Goal: Transaction & Acquisition: Purchase product/service

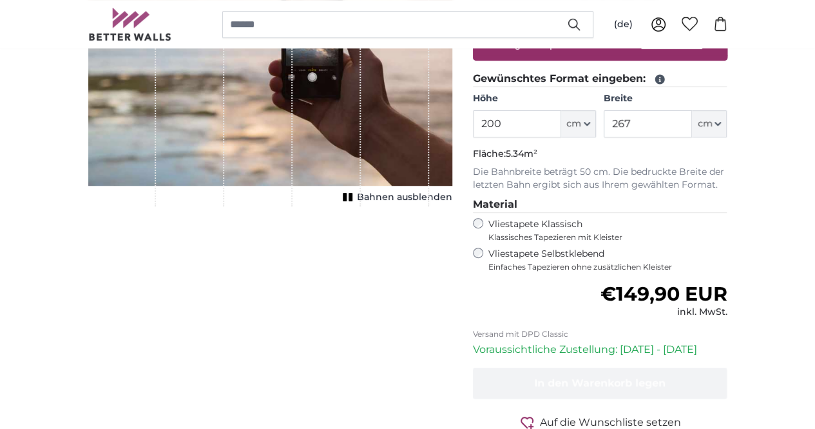
scroll to position [267, 0]
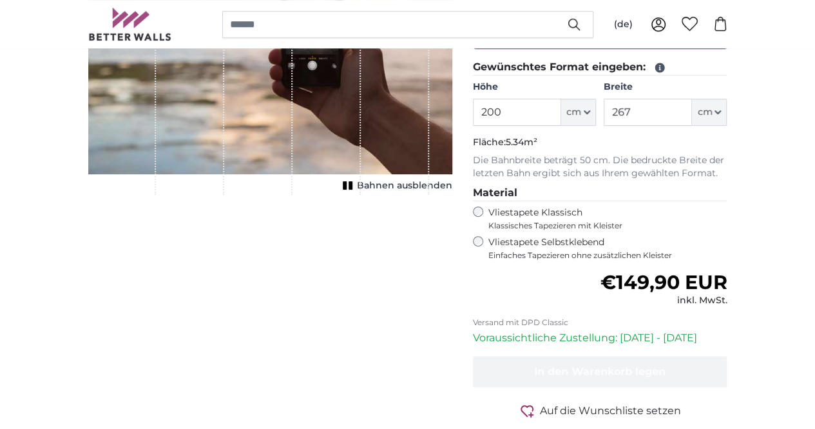
drag, startPoint x: 592, startPoint y: 112, endPoint x: 427, endPoint y: 92, distance: 165.6
click at [427, 92] on product-detail "Abbrechen Bild zuschneiden Bahnen ausblenden Eigenes Foto als Tapete Nr. WQ553 …" at bounding box center [408, 180] width 660 height 601
type input "261"
drag, startPoint x: 597, startPoint y: 112, endPoint x: 467, endPoint y: 90, distance: 132.1
click at [467, 90] on product-detail "Abbrechen Bild zuschneiden Bahnen ausblenden Eigenes Foto als Tapete Nr. WQ553 …" at bounding box center [408, 180] width 660 height 601
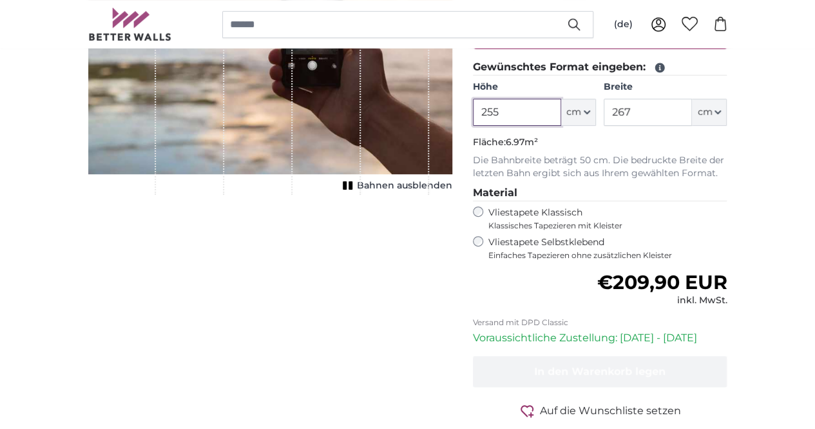
type input "255"
type input "1"
type input "281"
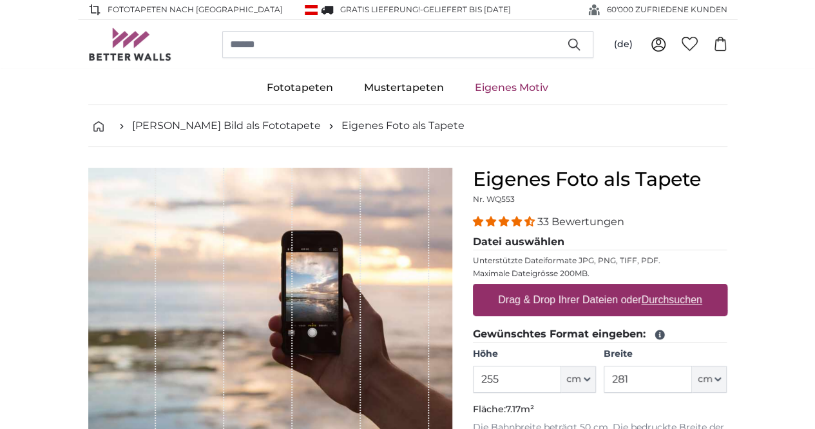
click at [663, 298] on label "Drag & Drop Ihrer Dateien oder Durchsuchen" at bounding box center [600, 300] width 215 height 26
click at [663, 287] on input "Drag & Drop Ihrer Dateien oder Durchsuchen" at bounding box center [600, 286] width 255 height 4
type input "**********"
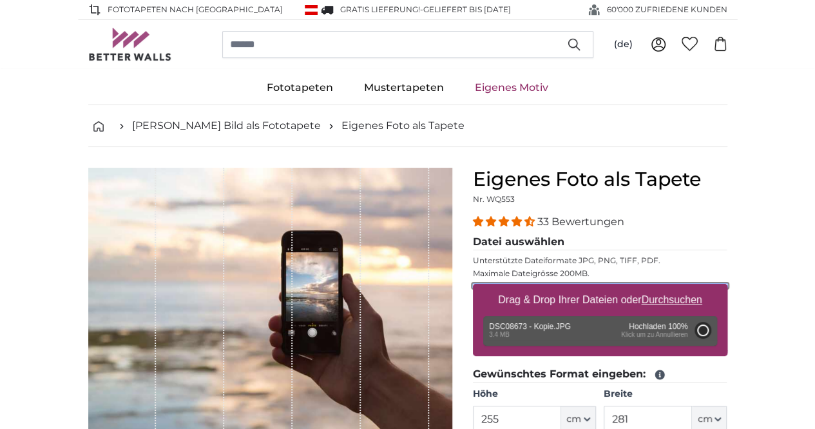
type input "200"
type input "300"
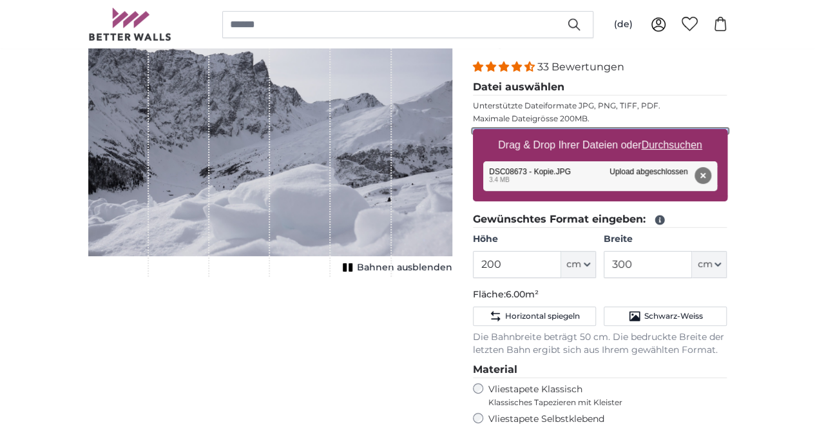
scroll to position [146, 0]
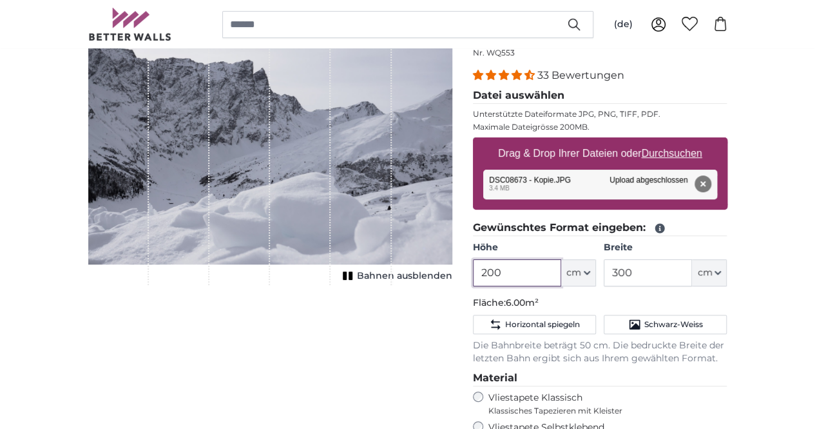
drag, startPoint x: 602, startPoint y: 270, endPoint x: 492, endPoint y: 256, distance: 110.5
click at [492, 256] on product-detail "Abbrechen Bild zuschneiden Bahnen ausblenden Eigenes Foto als Tapete Nr. WQ553 …" at bounding box center [408, 334] width 660 height 666
type input "255"
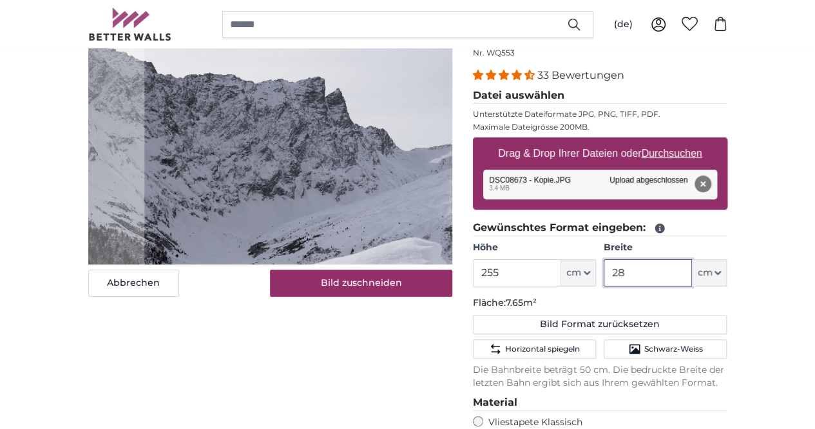
type input "281"
click at [288, 288] on cropper-handle at bounding box center [324, 195] width 384 height 349
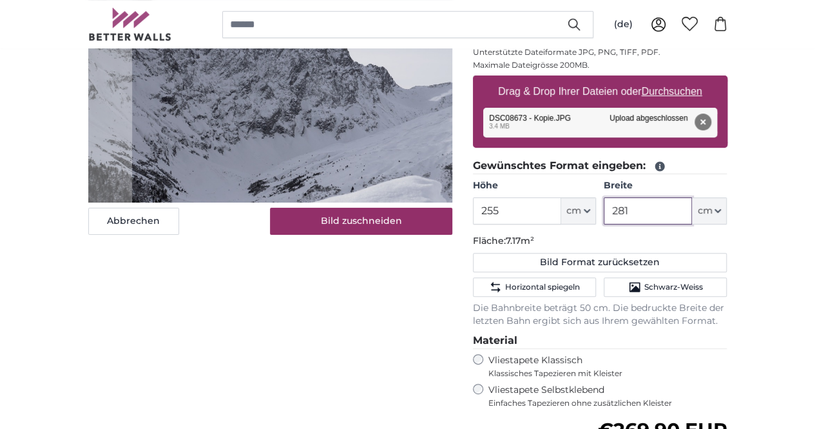
scroll to position [192, 0]
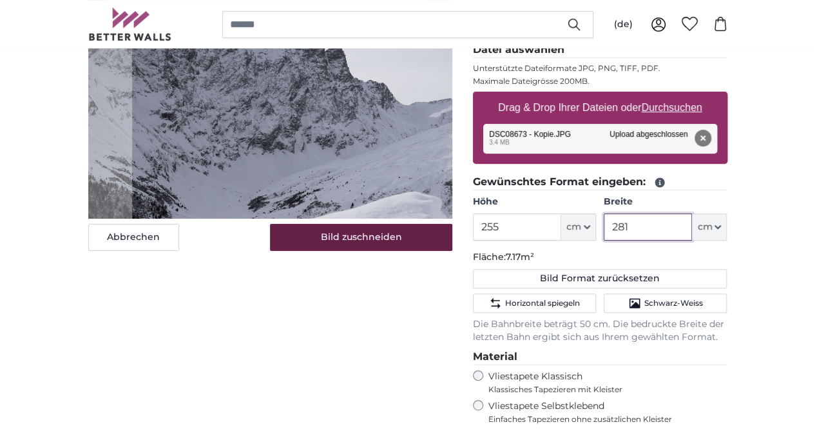
type input "281"
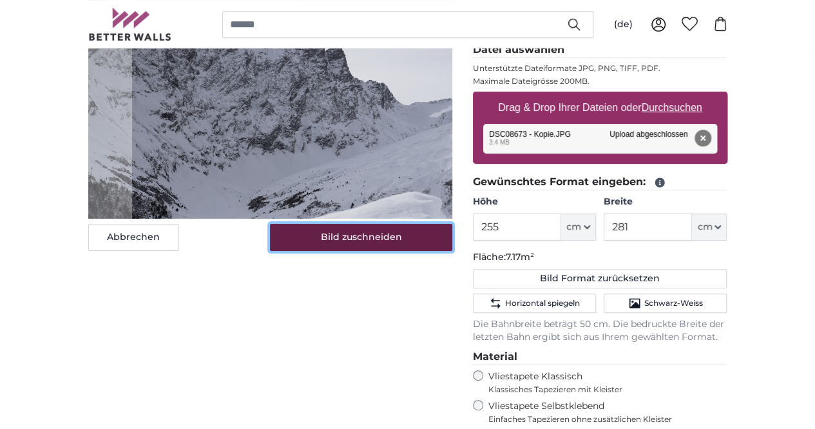
click at [420, 251] on button "Bild zuschneiden" at bounding box center [361, 237] width 182 height 27
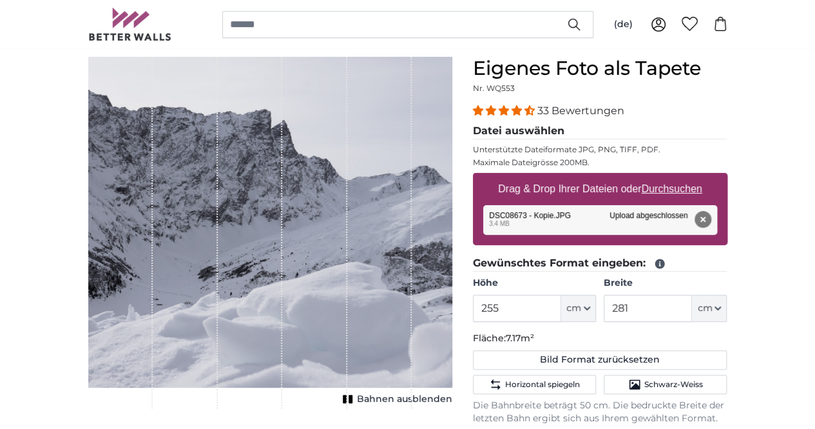
scroll to position [55, 0]
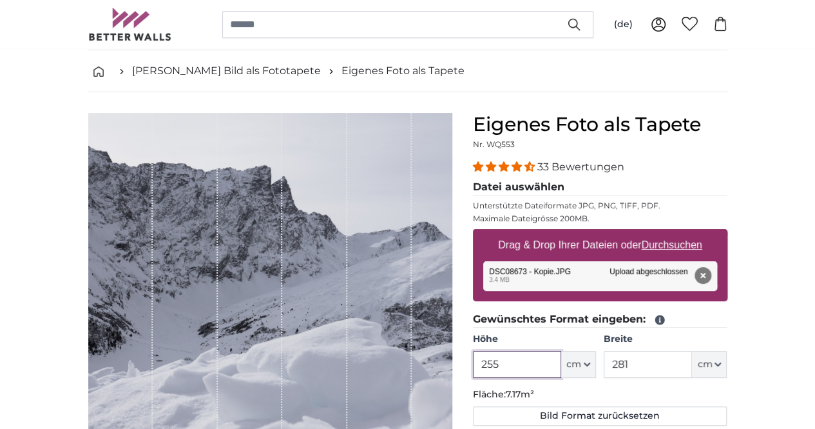
drag, startPoint x: 585, startPoint y: 362, endPoint x: 564, endPoint y: 357, distance: 21.7
click at [561, 357] on input "255" at bounding box center [517, 364] width 88 height 27
type input "261"
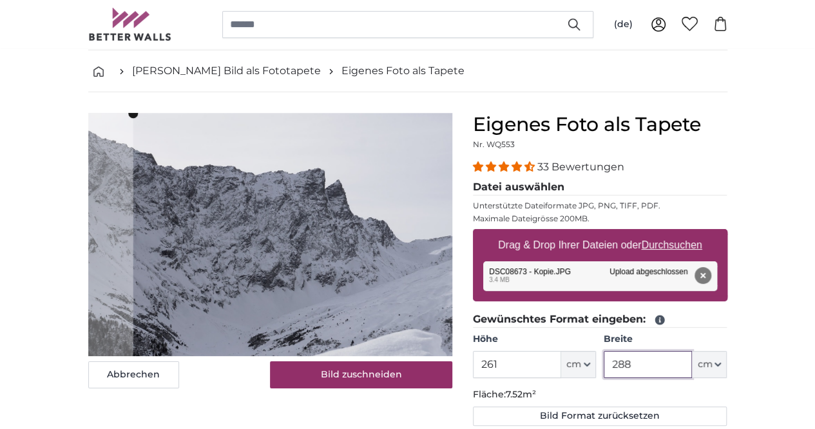
click at [292, 278] on cropper-handle at bounding box center [325, 287] width 385 height 349
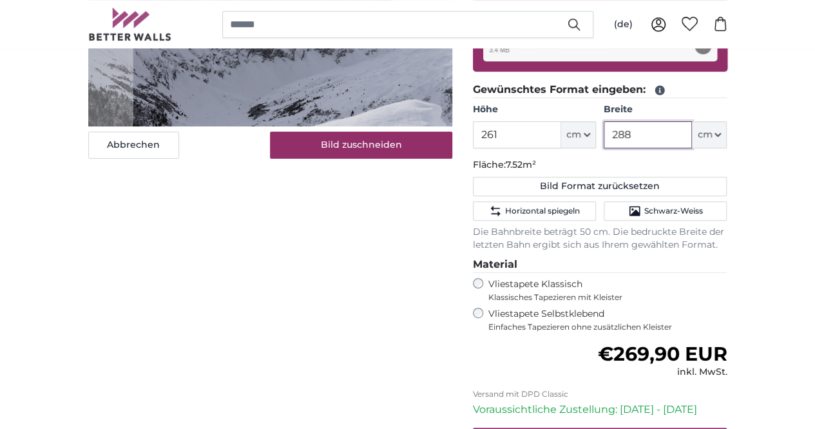
scroll to position [296, 0]
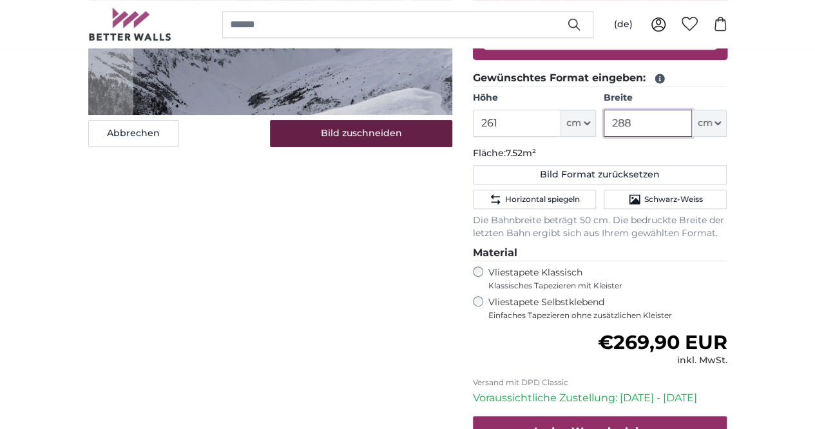
type input "288"
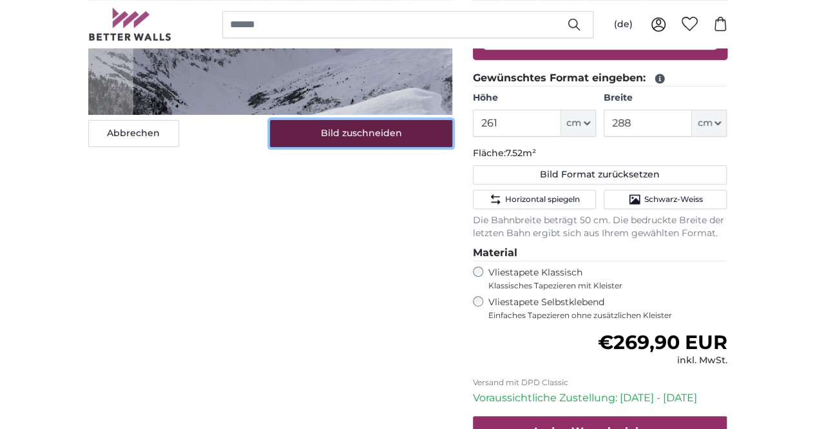
click at [403, 147] on button "Bild zuschneiden" at bounding box center [361, 133] width 182 height 27
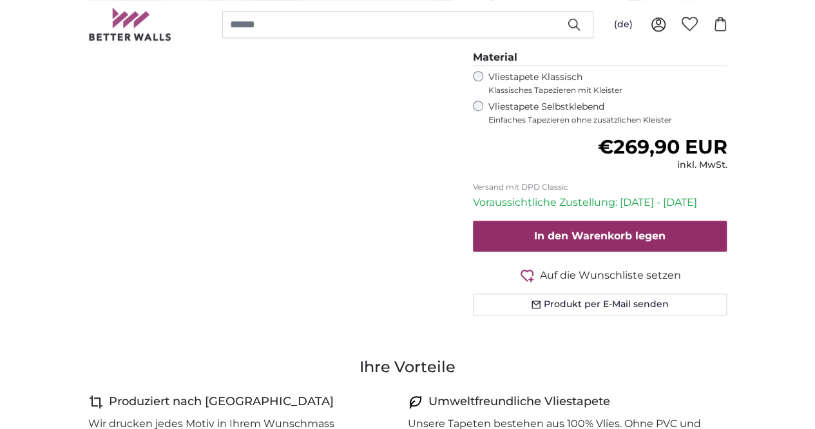
scroll to position [496, 0]
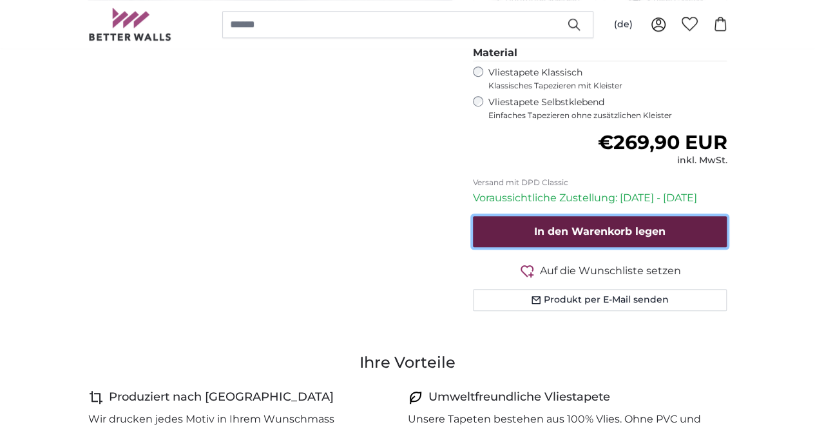
click at [655, 234] on span "In den Warenkorb legen" at bounding box center [599, 231] width 131 height 12
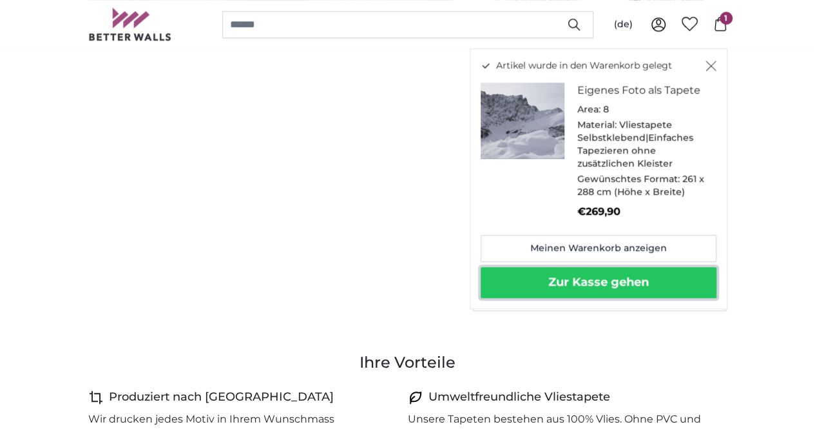
click at [703, 282] on button "Zur Kasse gehen" at bounding box center [599, 282] width 236 height 31
